Goal: Transaction & Acquisition: Purchase product/service

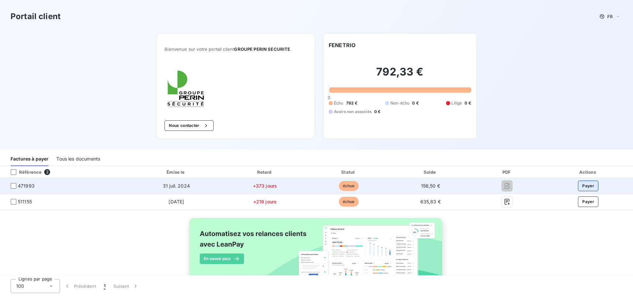
click at [579, 183] on button "Payer" at bounding box center [588, 186] width 20 height 11
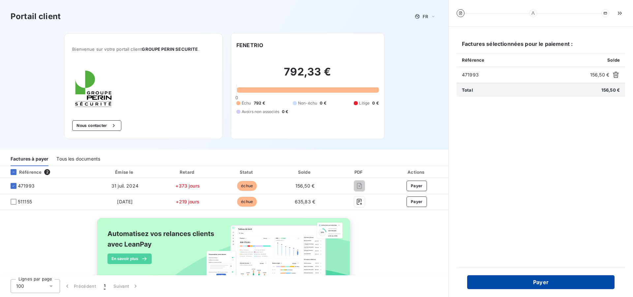
click at [539, 281] on button "Payer" at bounding box center [540, 282] width 147 height 14
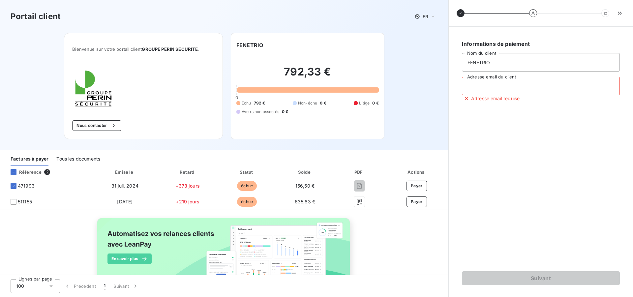
click at [528, 87] on input "Adresse email du client" at bounding box center [541, 86] width 158 height 18
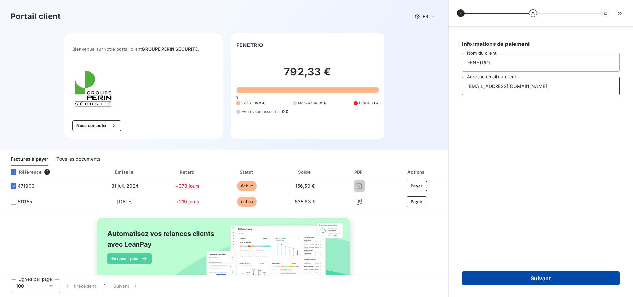
type input "[EMAIL_ADDRESS][DOMAIN_NAME]"
click at [545, 281] on button "Suivant" at bounding box center [541, 278] width 158 height 14
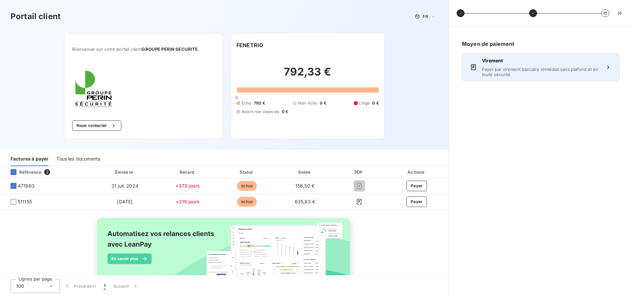
click at [534, 77] on button "Virement Payer par virement bancaire immédiat sans plafond et en toute sécurité" at bounding box center [541, 67] width 158 height 28
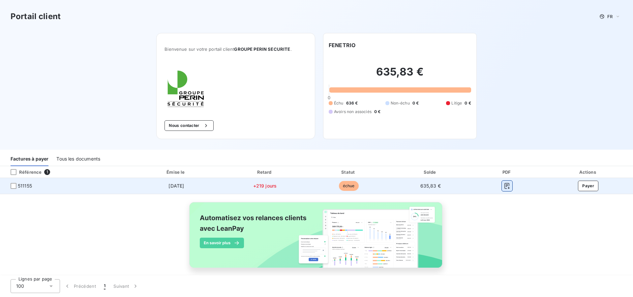
click at [506, 186] on icon "button" at bounding box center [507, 186] width 7 height 7
click at [583, 187] on button "Payer" at bounding box center [588, 186] width 20 height 11
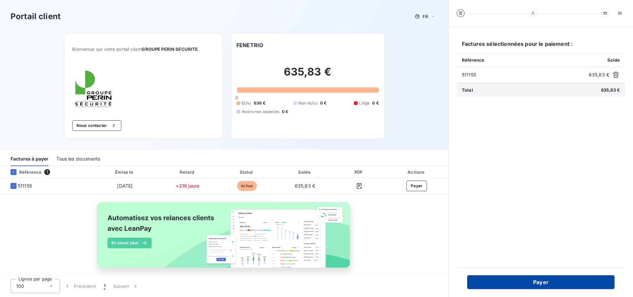
click at [507, 281] on button "Payer" at bounding box center [540, 282] width 147 height 14
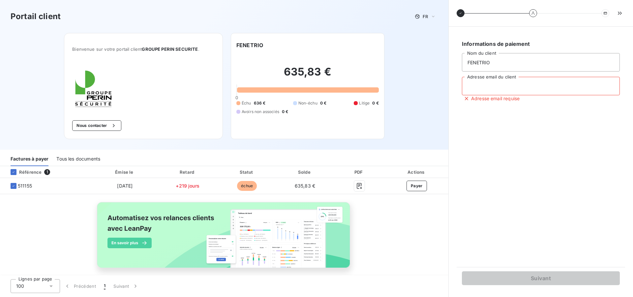
click at [507, 84] on input "Adresse email du client" at bounding box center [541, 86] width 158 height 18
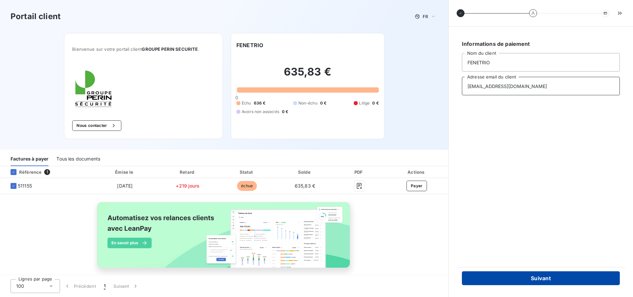
type input "[EMAIL_ADDRESS][DOMAIN_NAME]"
click at [505, 280] on button "Suivant" at bounding box center [541, 278] width 158 height 14
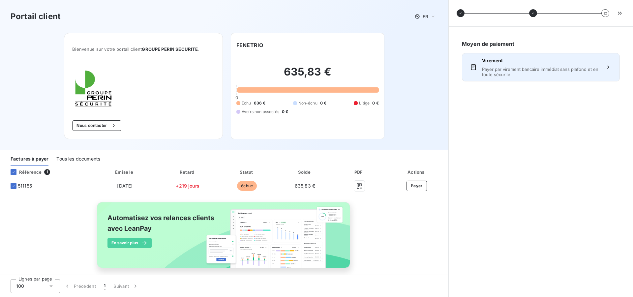
click at [524, 64] on div "Virement Payer par virement bancaire immédiat sans plafond et en toute sécurité" at bounding box center [541, 67] width 118 height 20
